Goal: Communication & Community: Answer question/provide support

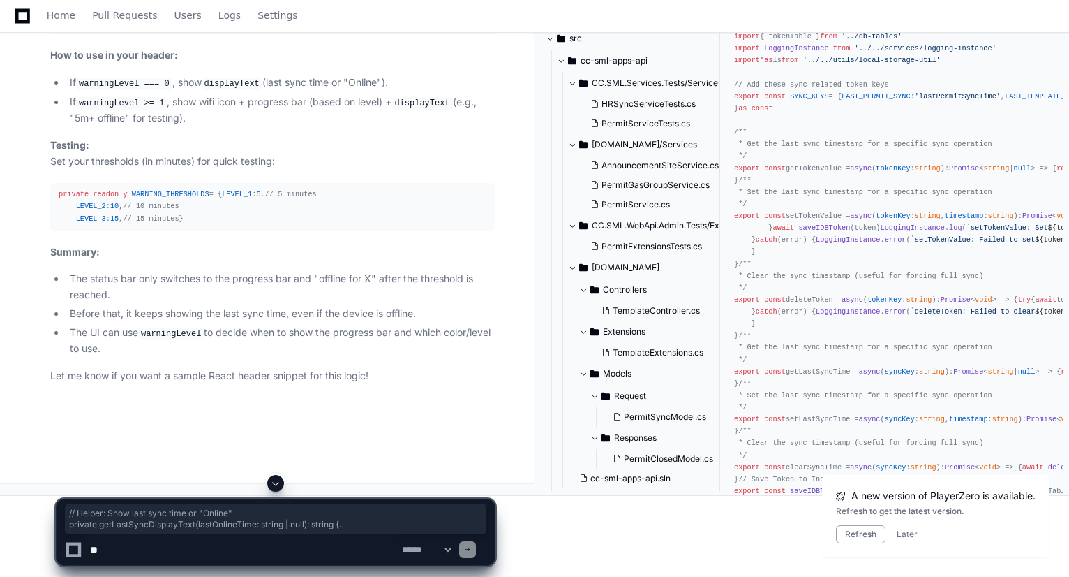
scroll to position [48984, 0]
drag, startPoint x: 202, startPoint y: 346, endPoint x: 47, endPoint y: 283, distance: 167.2
click at [217, 545] on textarea at bounding box center [243, 549] width 312 height 31
type textarea "**********"
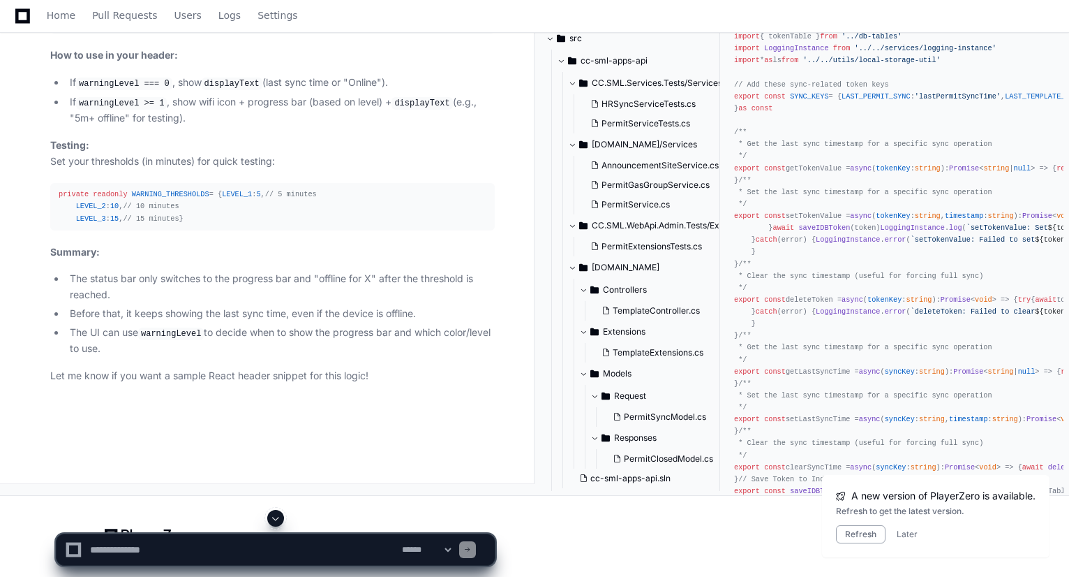
click at [276, 516] on span at bounding box center [275, 517] width 11 height 11
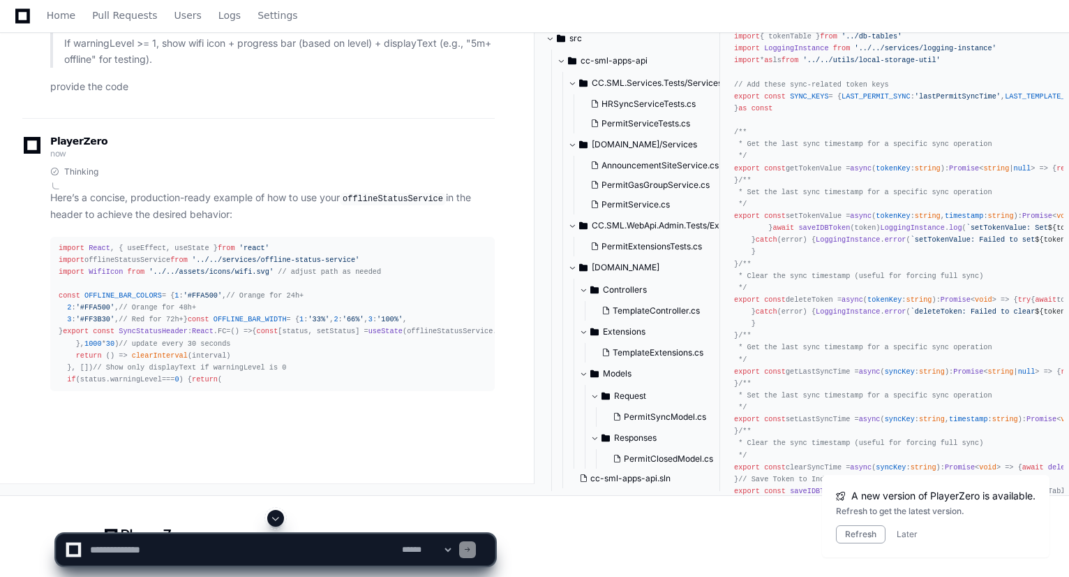
click at [278, 520] on span at bounding box center [275, 517] width 11 height 11
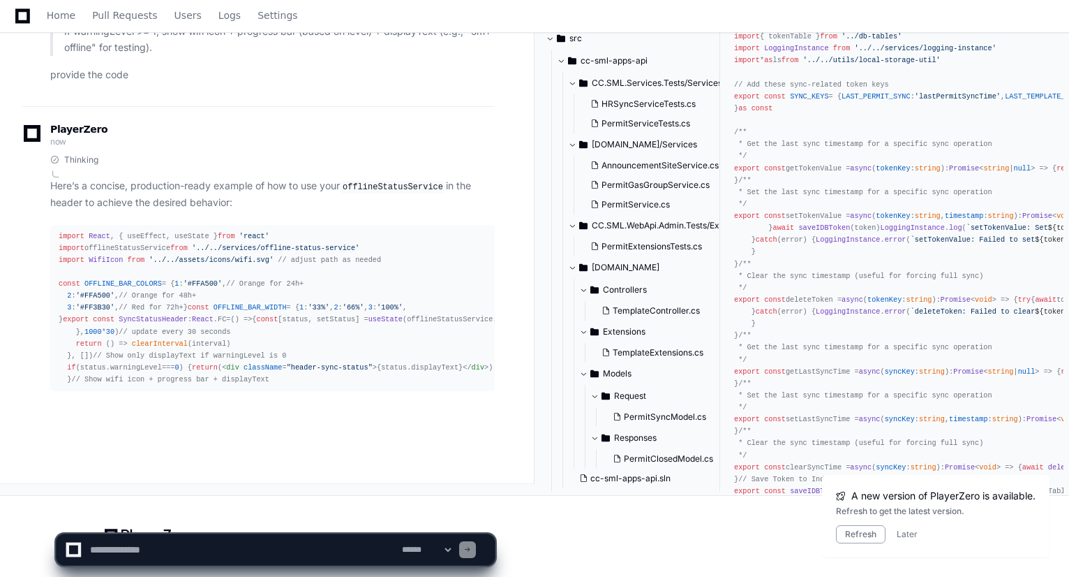
scroll to position [49892, 0]
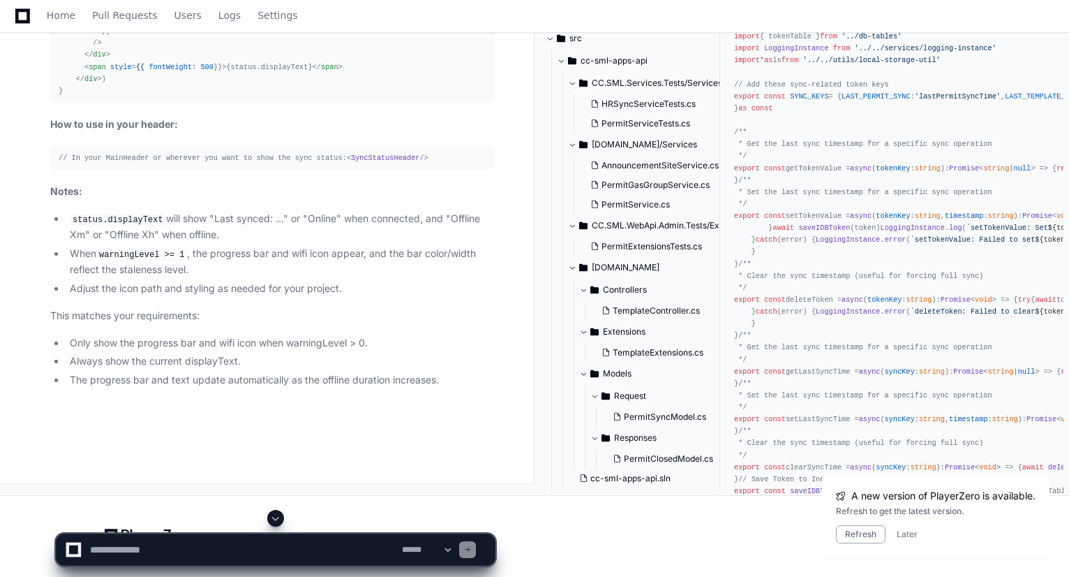
click at [278, 520] on span at bounding box center [275, 517] width 11 height 11
click at [274, 556] on textarea at bounding box center [243, 549] width 312 height 31
type textarea "**********"
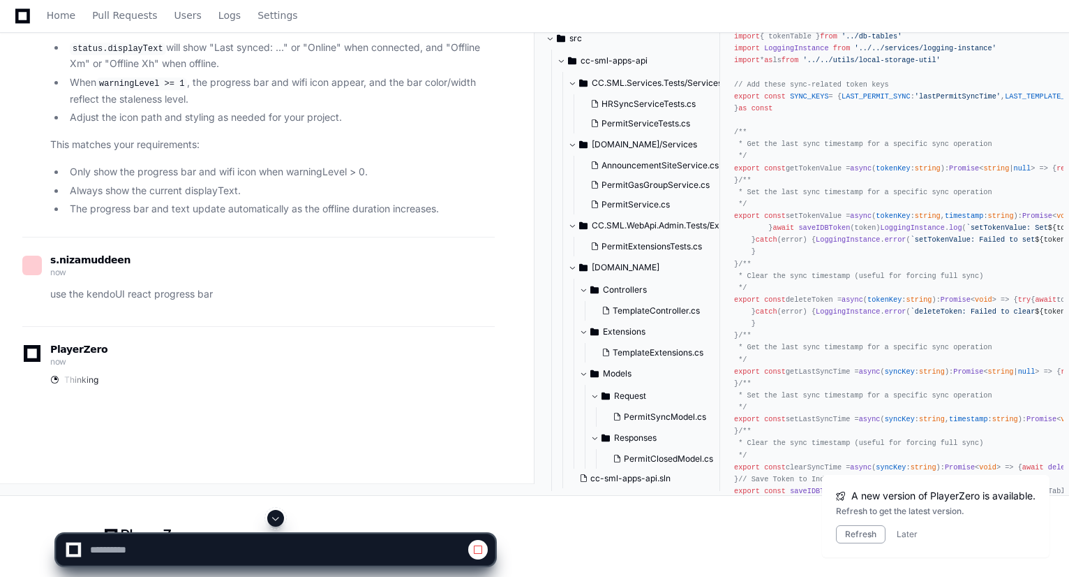
click at [276, 519] on span at bounding box center [275, 517] width 11 height 11
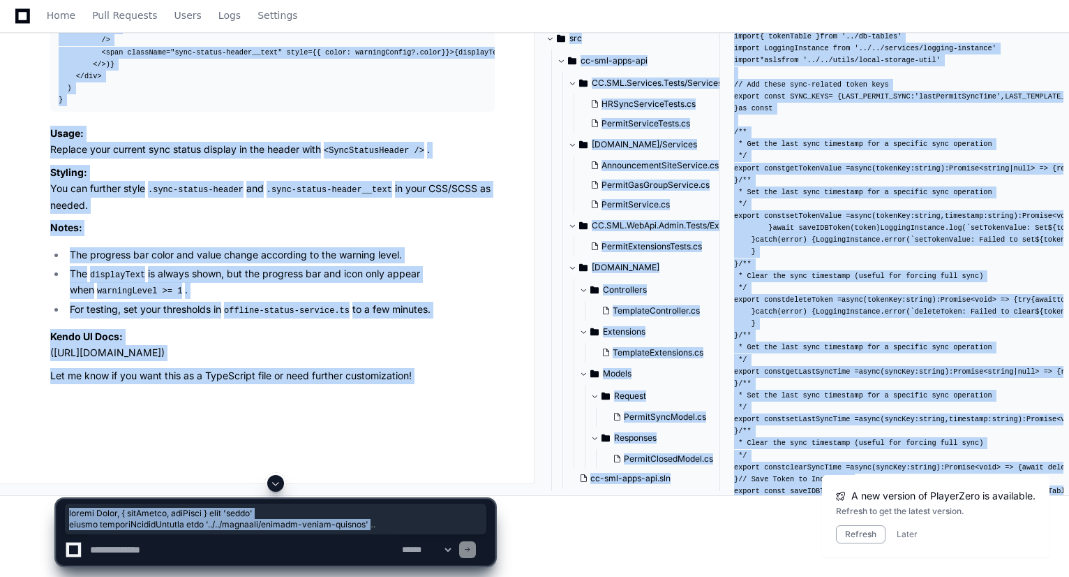
scroll to position [51474, 0]
drag, startPoint x: 58, startPoint y: 178, endPoint x: 78, endPoint y: 417, distance: 239.6
copy div "import React , { useEffect, useState } from 'react' import offlineStatusService…"
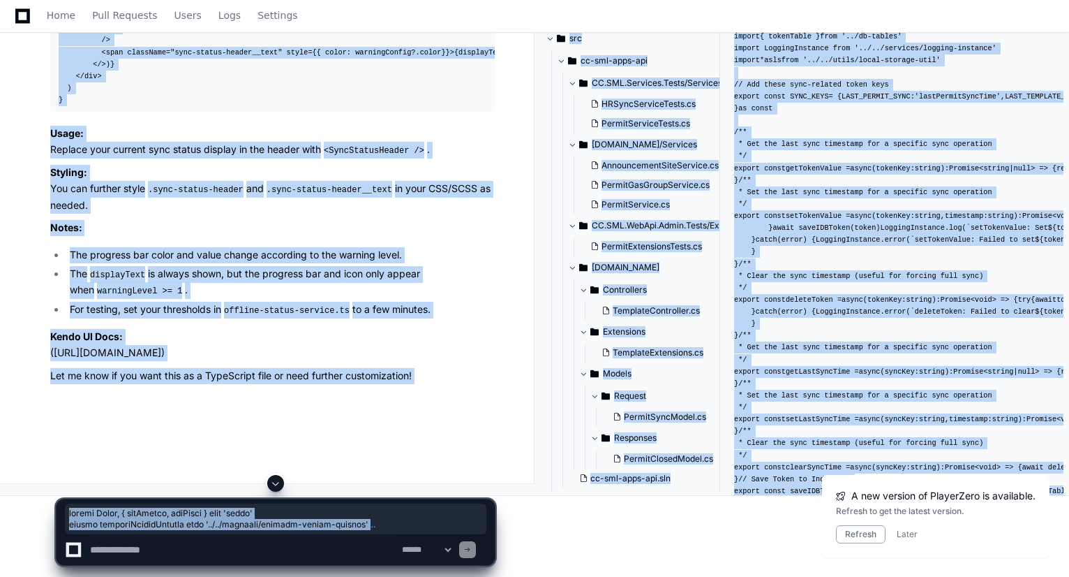
copy div "import React , { useEffect, useState } from 'react' import offlineStatusService…"
